Goal: Information Seeking & Learning: Learn about a topic

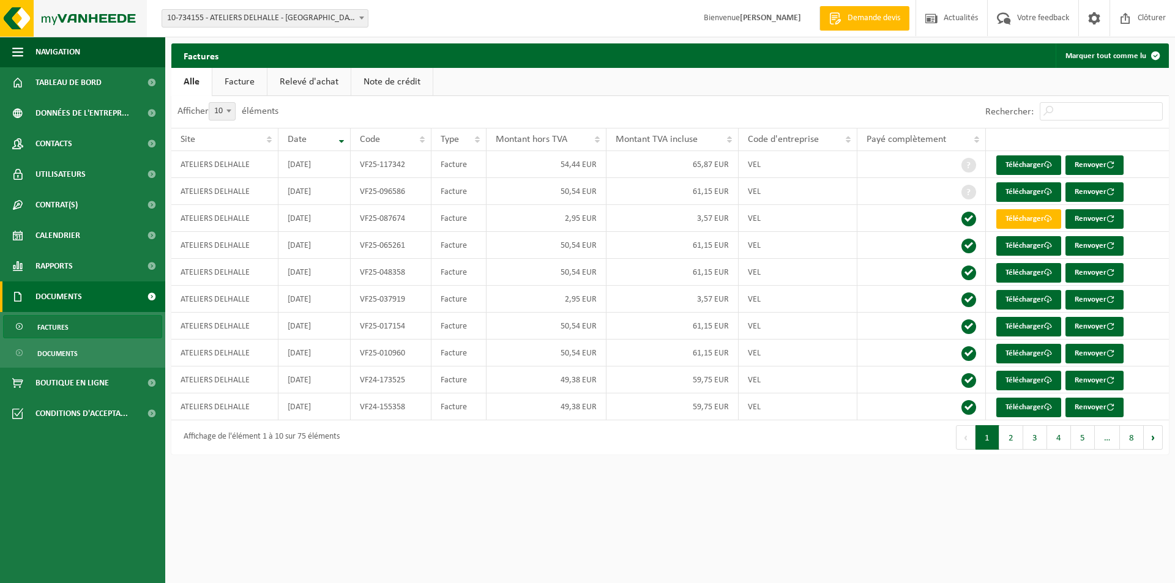
click at [61, 17] on img at bounding box center [73, 18] width 147 height 37
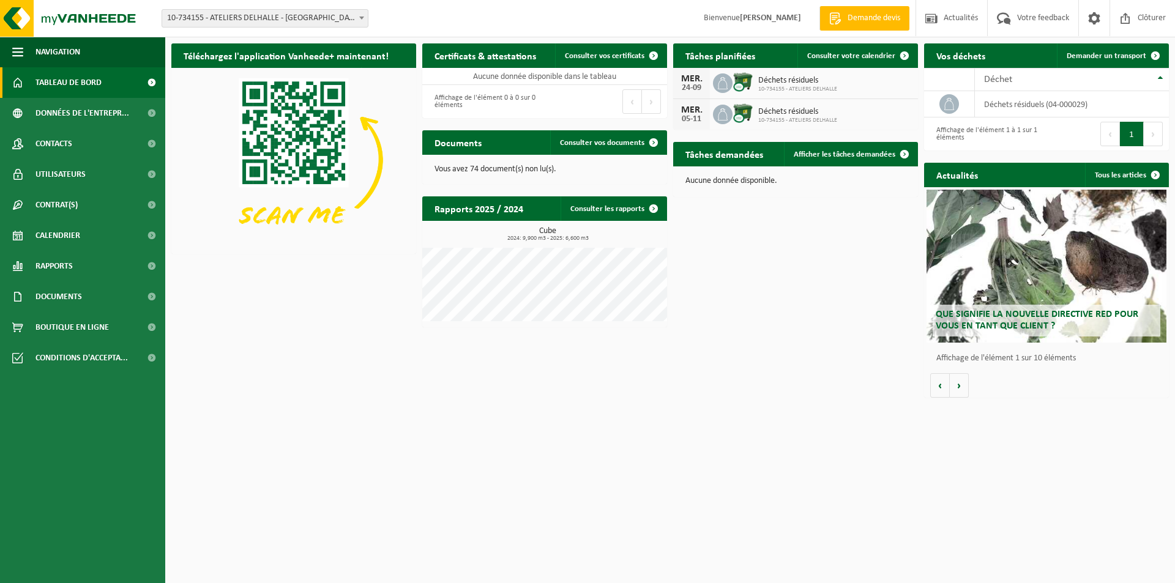
click at [971, 316] on span "Que signifie la nouvelle directive RED pour vous en tant que client ?" at bounding box center [1037, 320] width 203 height 21
